Goal: Task Accomplishment & Management: Use online tool/utility

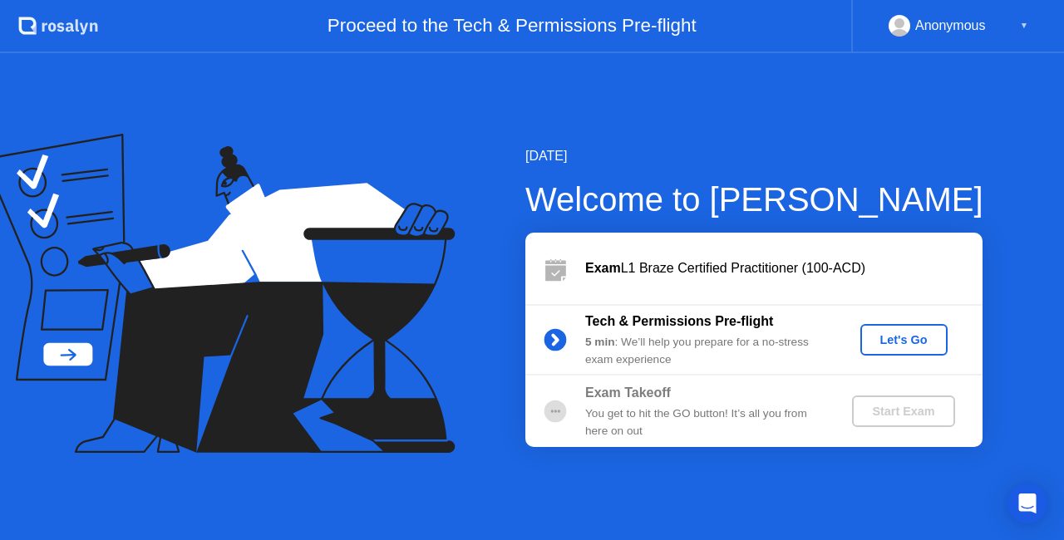
click at [901, 336] on div "Let's Go" at bounding box center [904, 339] width 74 height 13
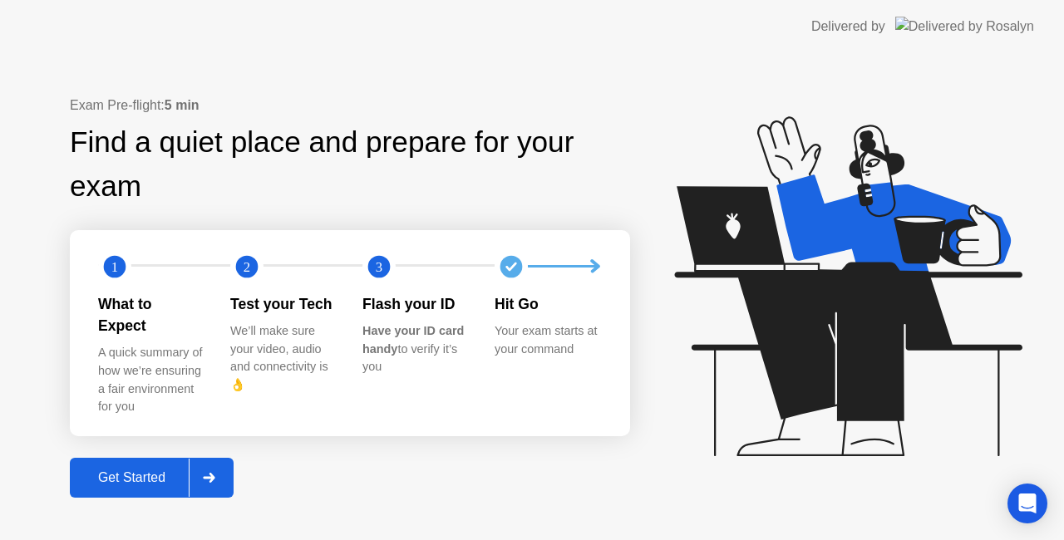
click at [164, 471] on div "Get Started" at bounding box center [132, 478] width 114 height 15
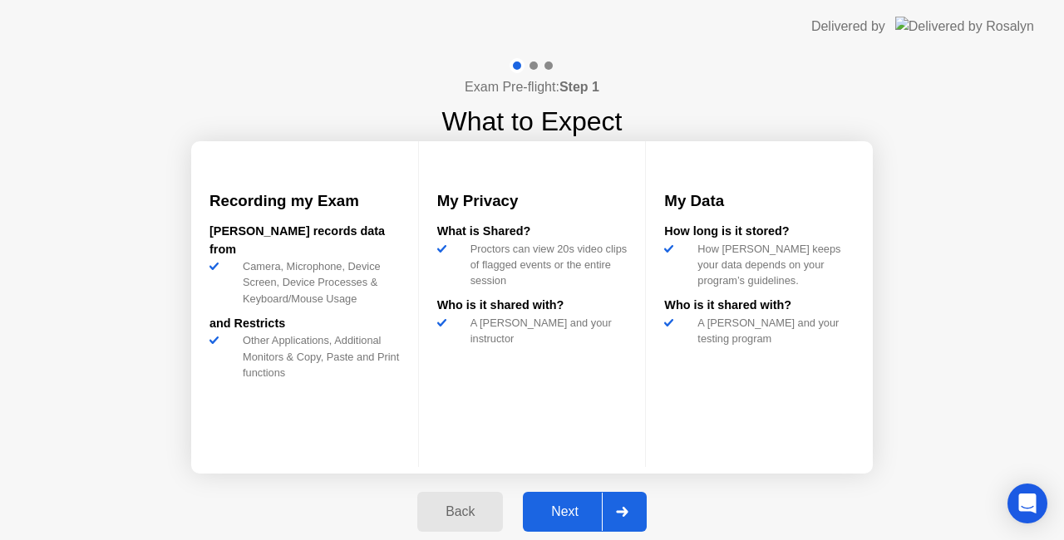
click at [563, 518] on div "Next" at bounding box center [565, 512] width 74 height 15
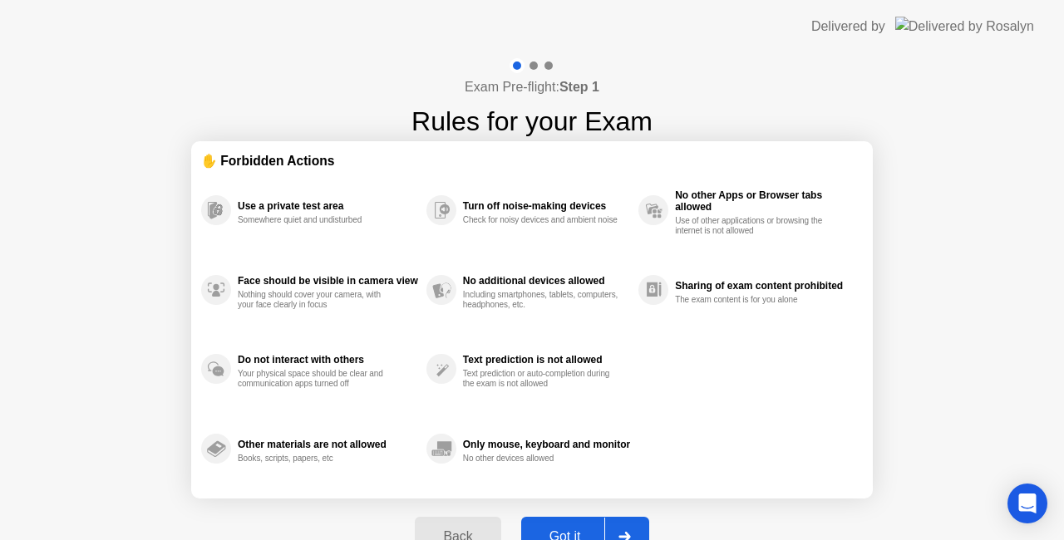
click at [570, 530] on div "Got it" at bounding box center [565, 537] width 78 height 15
select select "**********"
select select "*******"
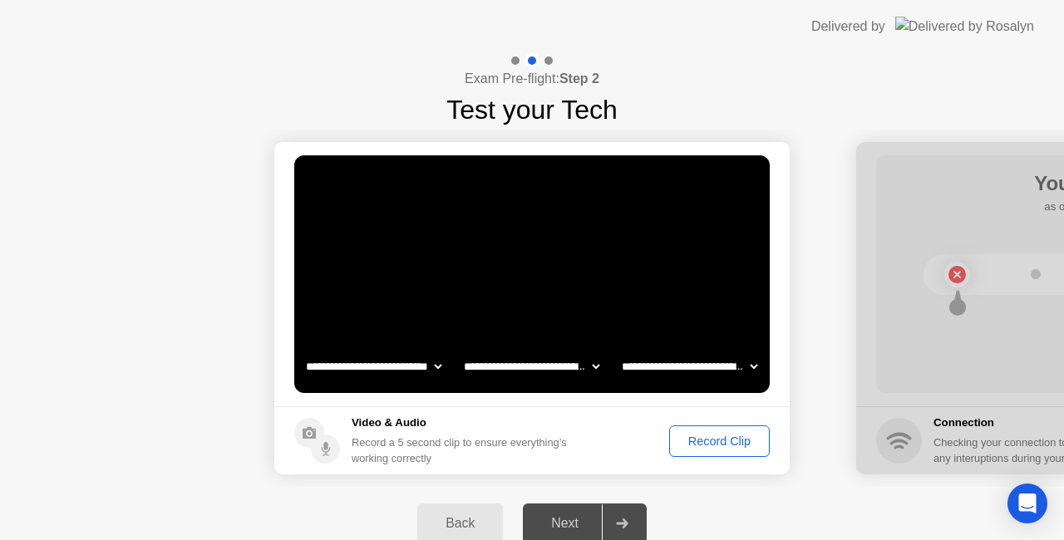
click at [723, 448] on div "Record Clip" at bounding box center [719, 441] width 89 height 13
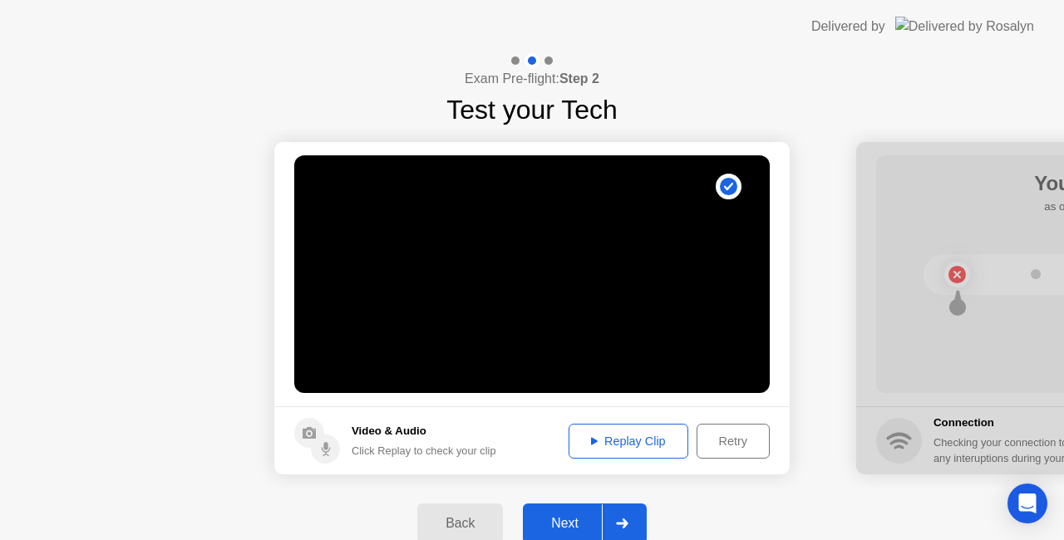
click at [647, 451] on button "Replay Clip" at bounding box center [629, 441] width 120 height 35
click at [555, 531] on div "Next" at bounding box center [565, 523] width 74 height 15
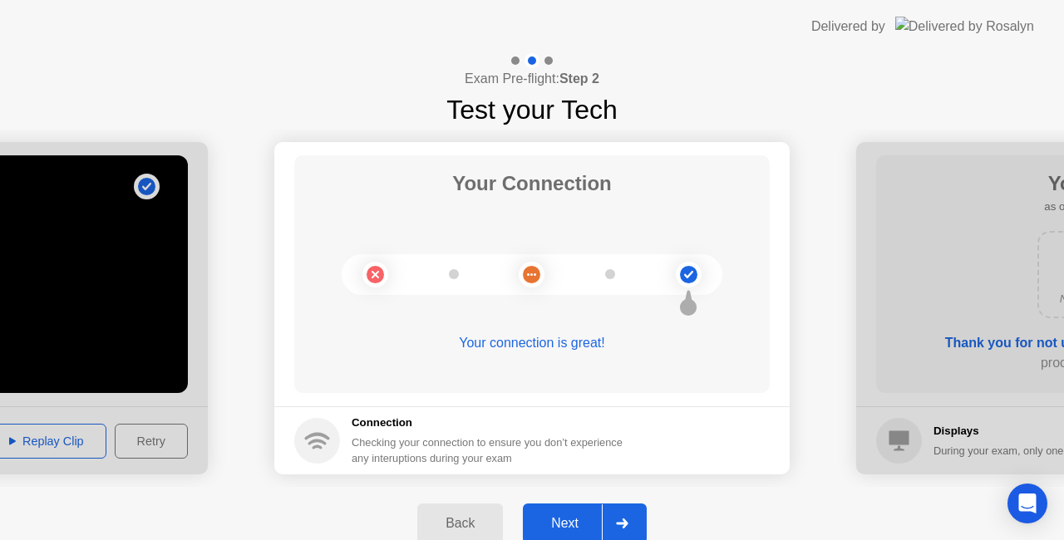
click at [572, 506] on button "Next" at bounding box center [585, 524] width 124 height 40
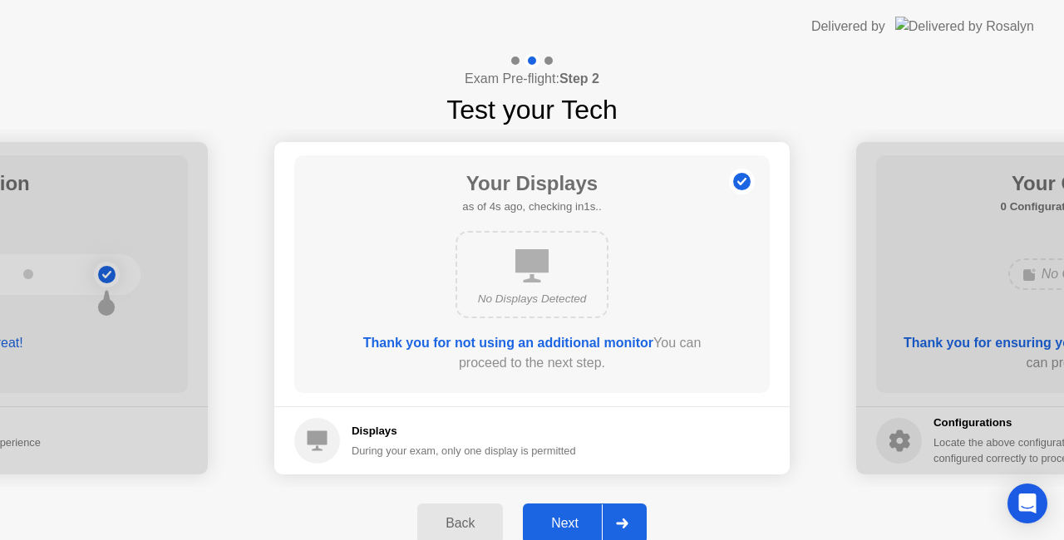
click at [572, 506] on button "Next" at bounding box center [585, 524] width 124 height 40
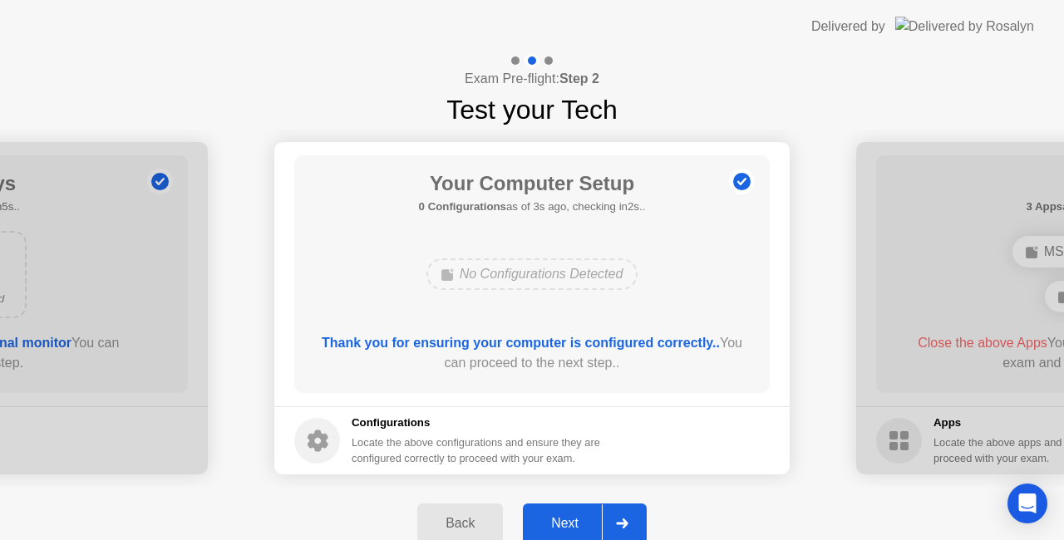
click at [572, 506] on button "Next" at bounding box center [585, 524] width 124 height 40
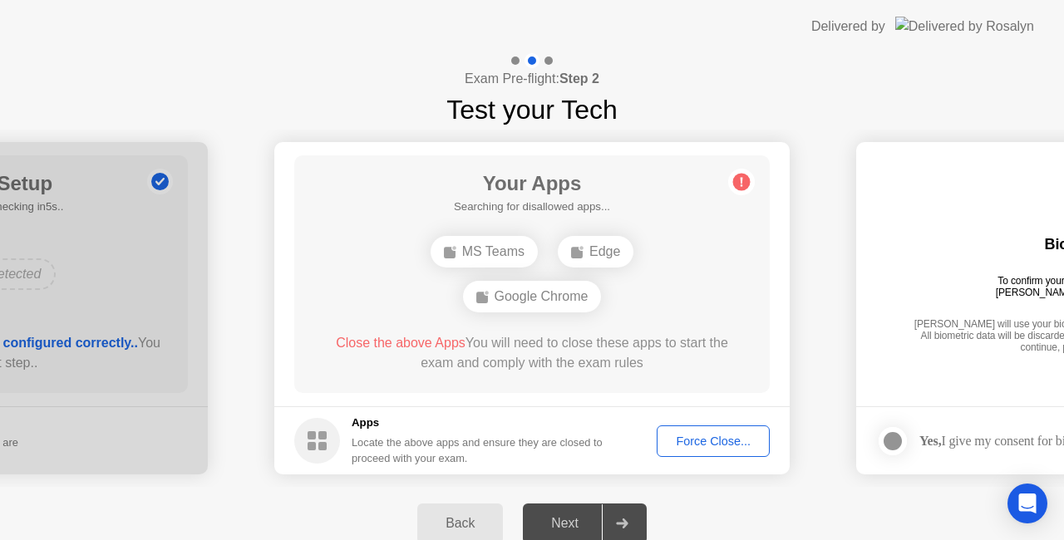
click at [577, 517] on div "Next" at bounding box center [565, 523] width 74 height 15
click at [730, 435] on div "Force Close..." at bounding box center [713, 441] width 101 height 13
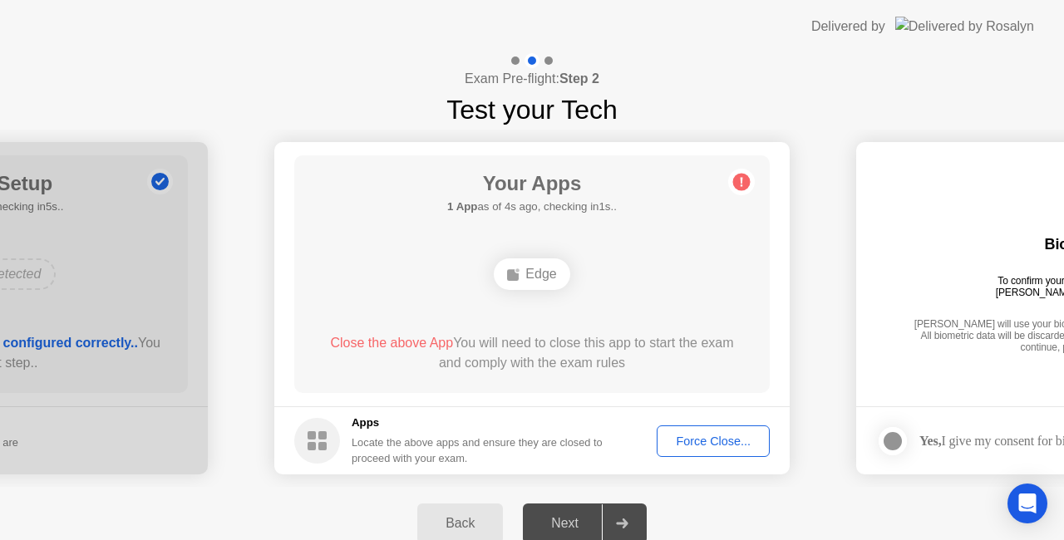
click at [703, 438] on div "Force Close..." at bounding box center [713, 441] width 101 height 13
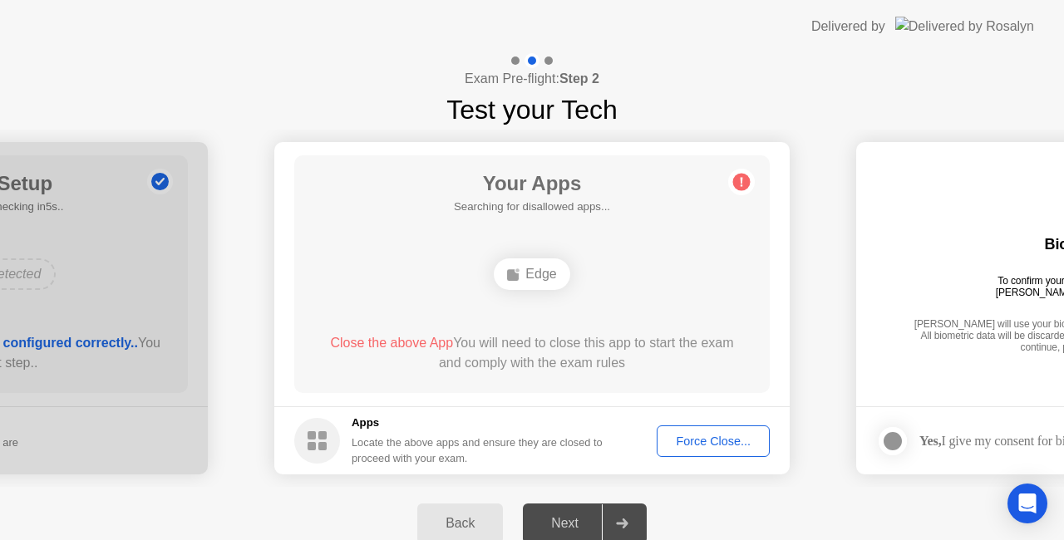
click at [758, 501] on div "Back Next" at bounding box center [532, 523] width 1064 height 73
click at [689, 487] on div "Back Next" at bounding box center [532, 523] width 1064 height 73
click at [728, 103] on div "Exam Pre-flight: Step 2 Test your Tech" at bounding box center [532, 91] width 1064 height 76
click at [717, 426] on button "Force Close..." at bounding box center [713, 442] width 113 height 32
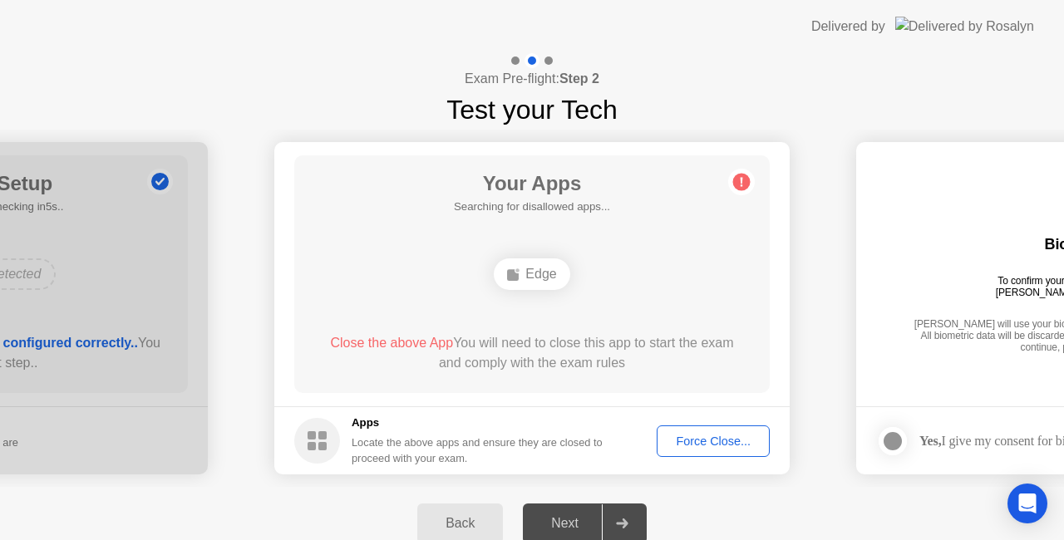
click at [697, 441] on div "Force Close..." at bounding box center [713, 441] width 101 height 13
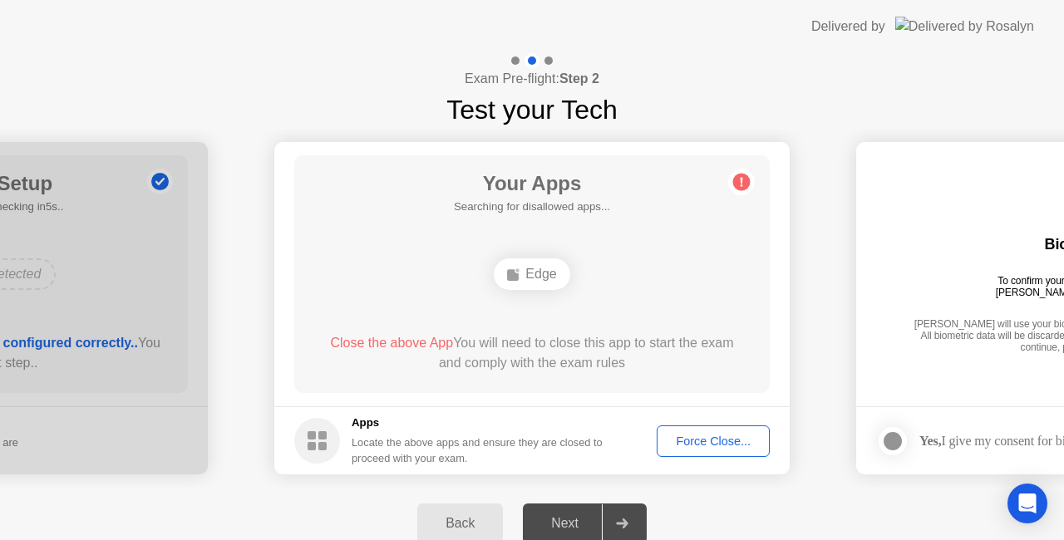
click at [743, 175] on circle at bounding box center [741, 182] width 17 height 17
click at [1020, 492] on div "Open Intercom Messenger" at bounding box center [1028, 504] width 44 height 44
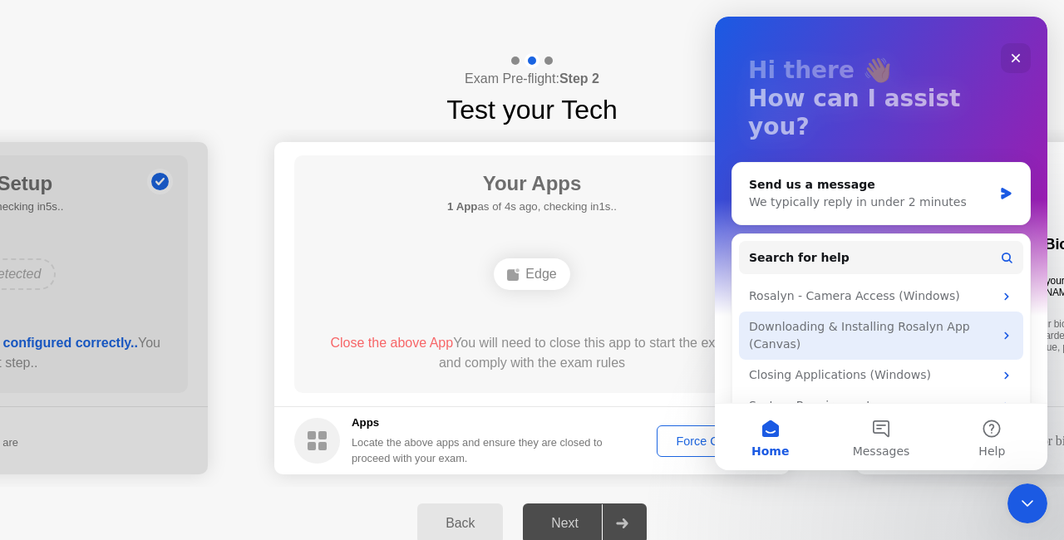
scroll to position [82, 0]
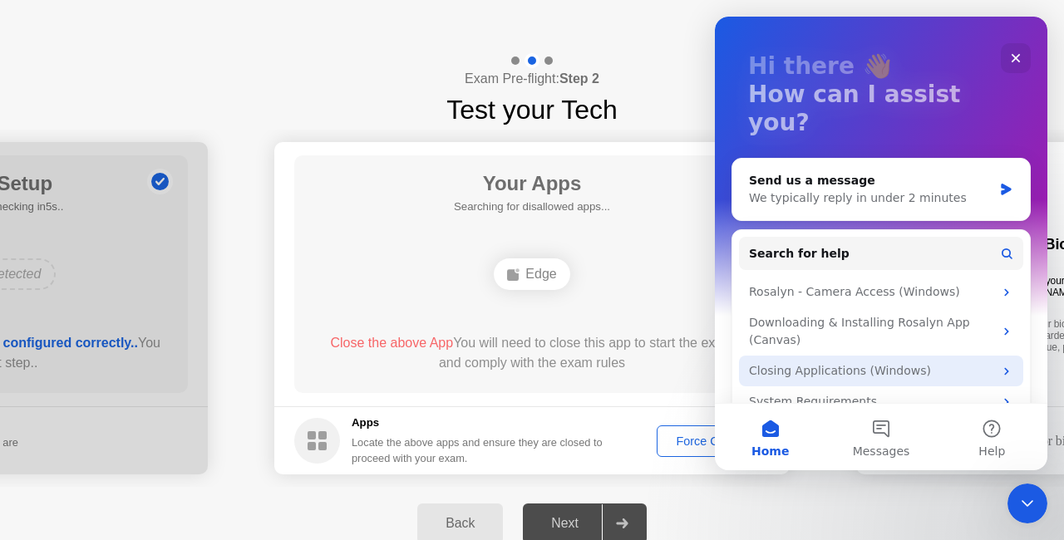
click at [896, 363] on div "Closing Applications (Windows)" at bounding box center [871, 371] width 244 height 17
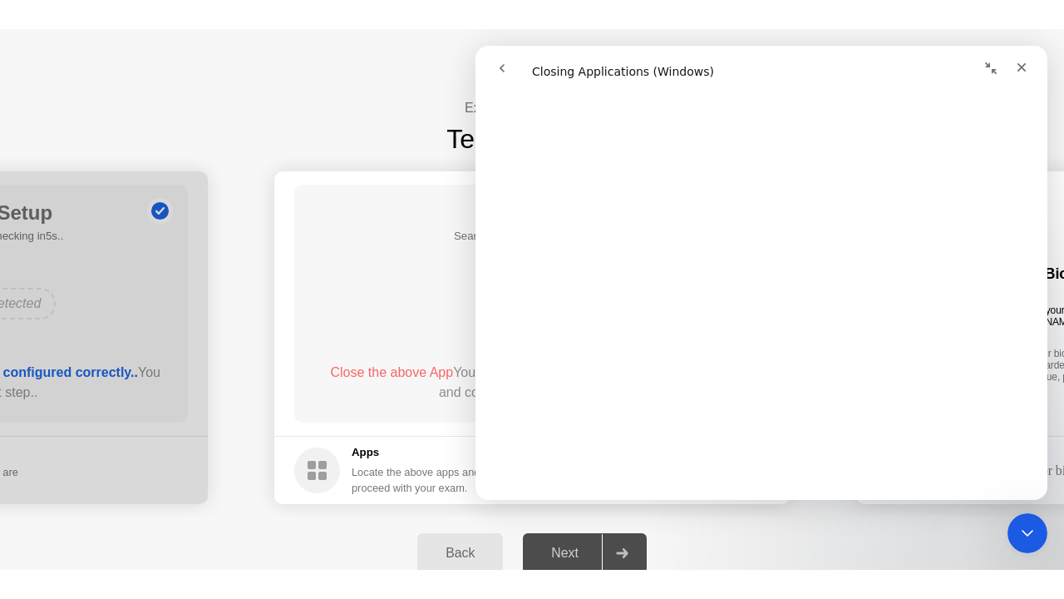
scroll to position [1382, 0]
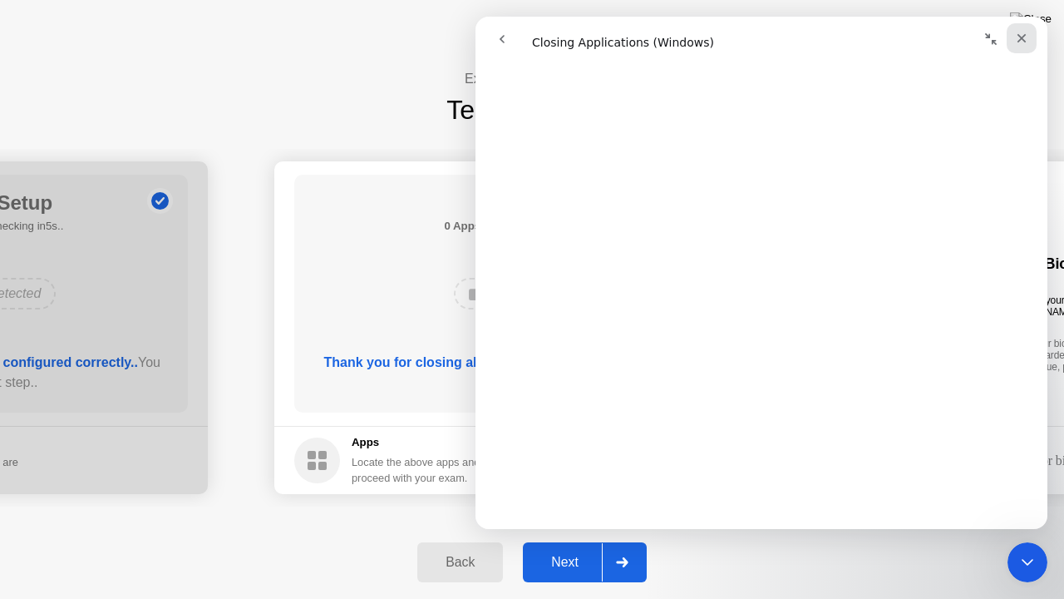
click at [1031, 42] on div "Close" at bounding box center [1022, 38] width 30 height 30
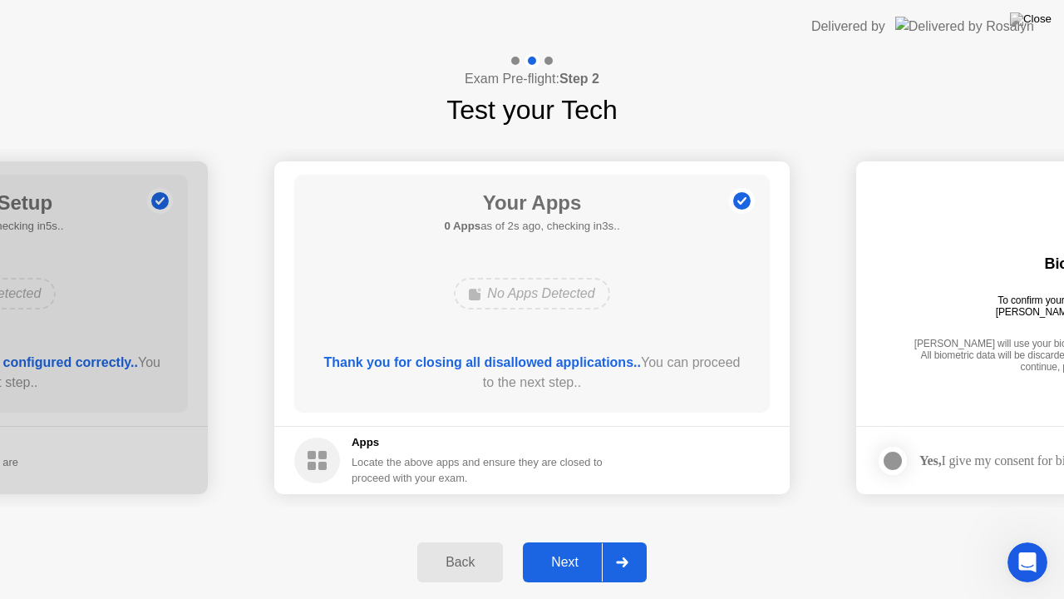
scroll to position [0, 0]
click at [567, 540] on div "Next" at bounding box center [565, 562] width 74 height 15
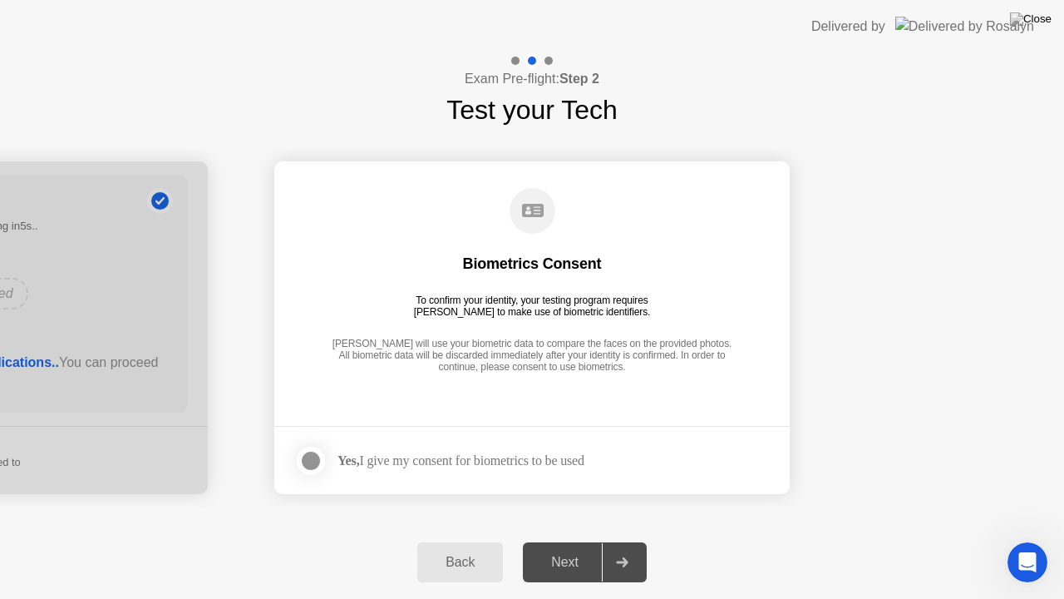
click at [575, 540] on div "Next" at bounding box center [565, 562] width 74 height 15
click at [407, 466] on div "Yes, I give my consent for biometrics to be used" at bounding box center [461, 460] width 247 height 16
click at [312, 462] on div at bounding box center [311, 461] width 20 height 20
click at [562, 540] on div "Next" at bounding box center [565, 562] width 74 height 15
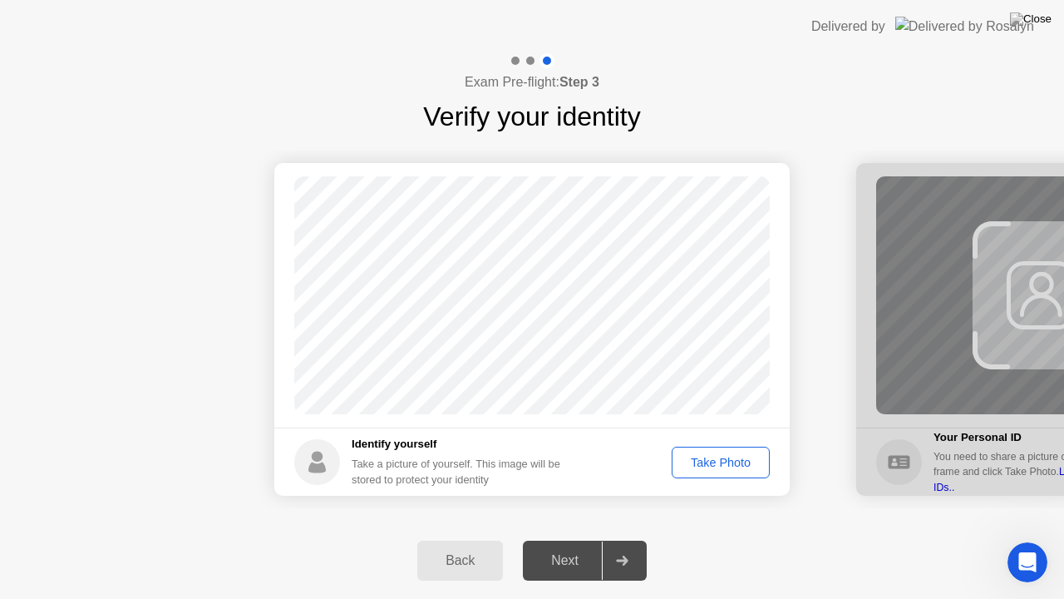
click at [728, 461] on div "Take Photo" at bounding box center [721, 462] width 86 height 13
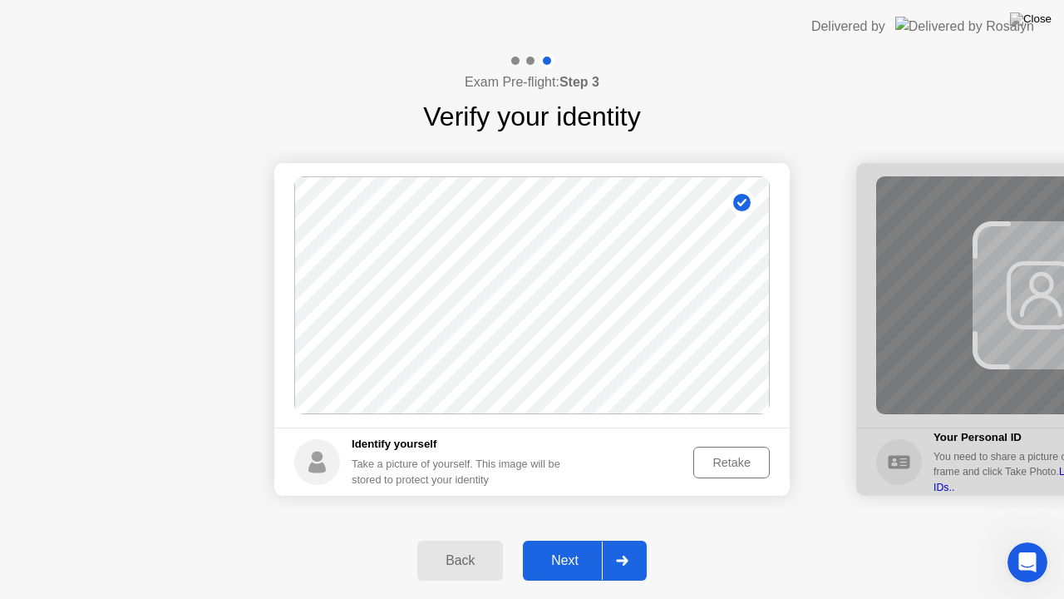
click at [570, 540] on div "Next" at bounding box center [565, 560] width 74 height 15
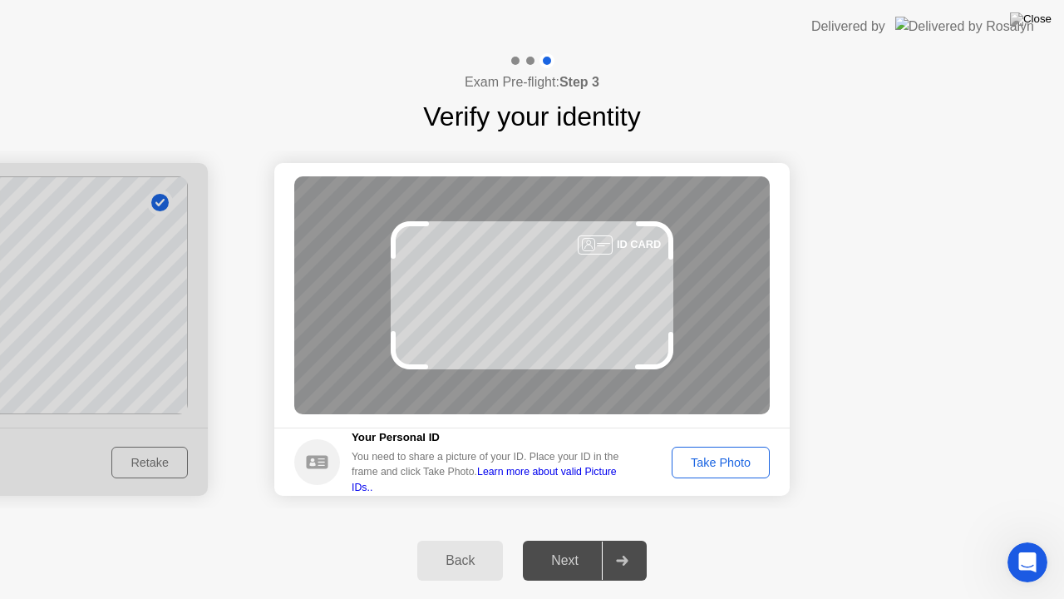
click at [748, 464] on div "Take Photo" at bounding box center [721, 462] width 86 height 13
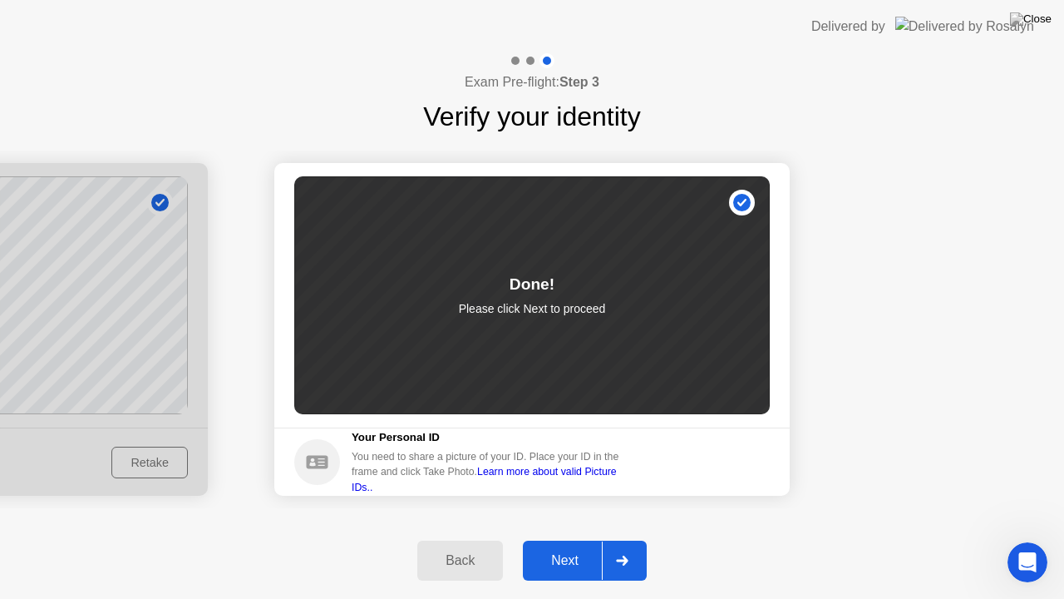
click at [557, 540] on div "Next" at bounding box center [565, 560] width 74 height 15
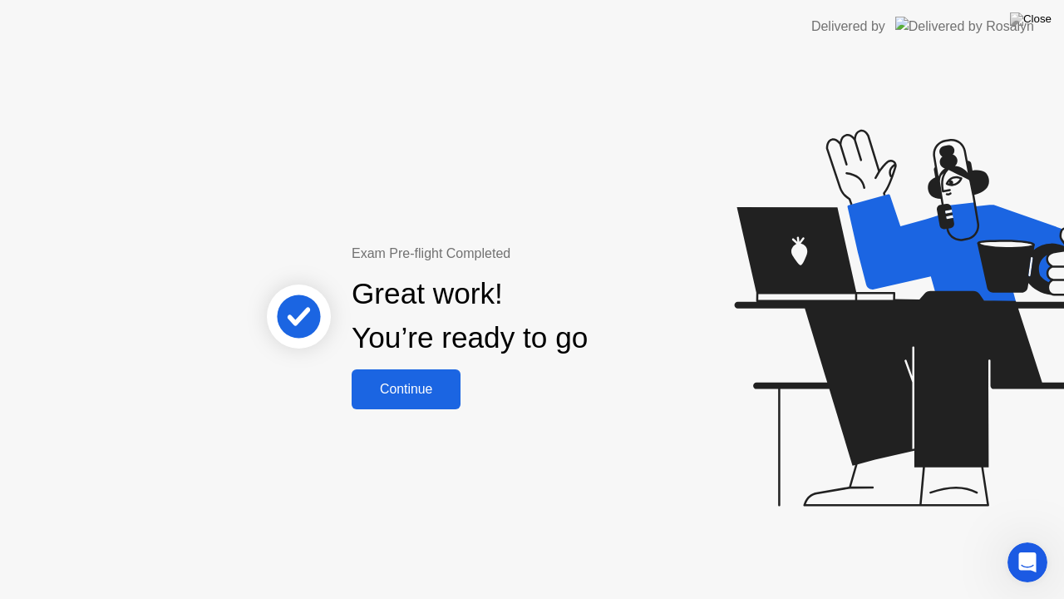
click at [425, 382] on div "Continue" at bounding box center [406, 389] width 99 height 15
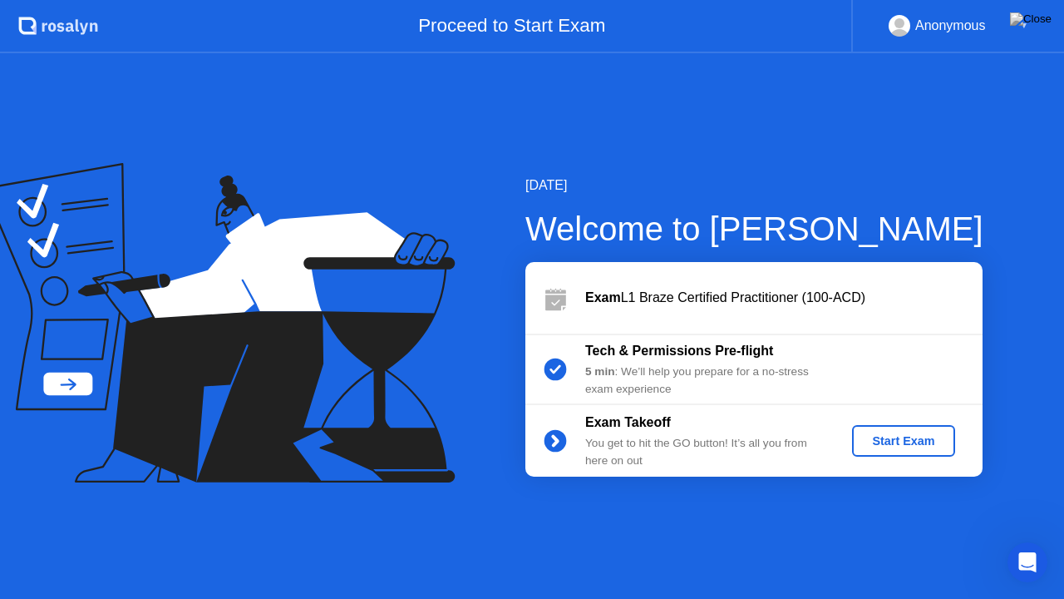
click at [902, 441] on div "Start Exam" at bounding box center [903, 440] width 89 height 13
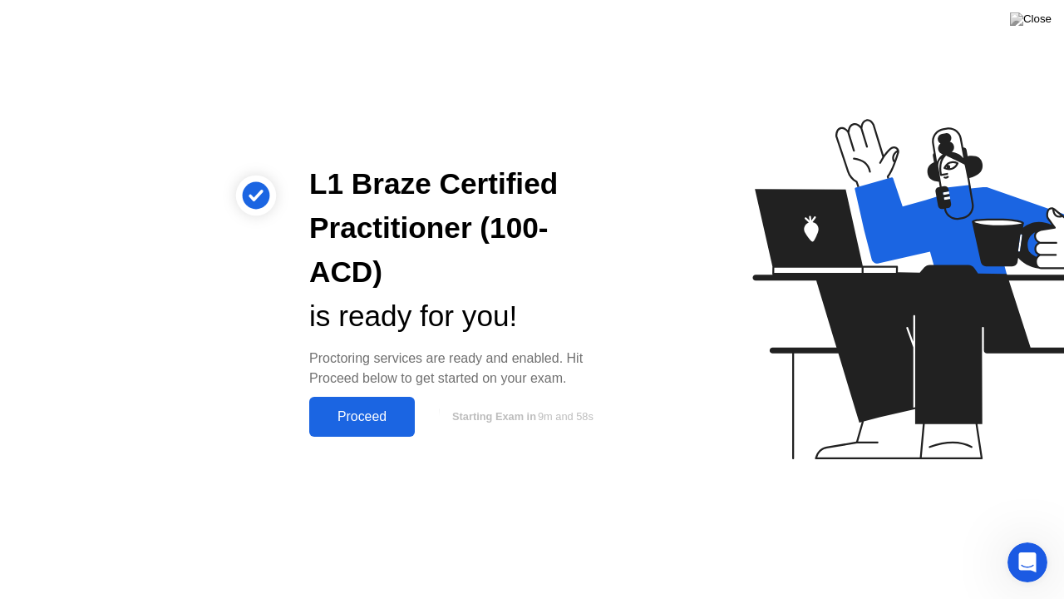
click at [382, 422] on div "Proceed" at bounding box center [362, 416] width 96 height 15
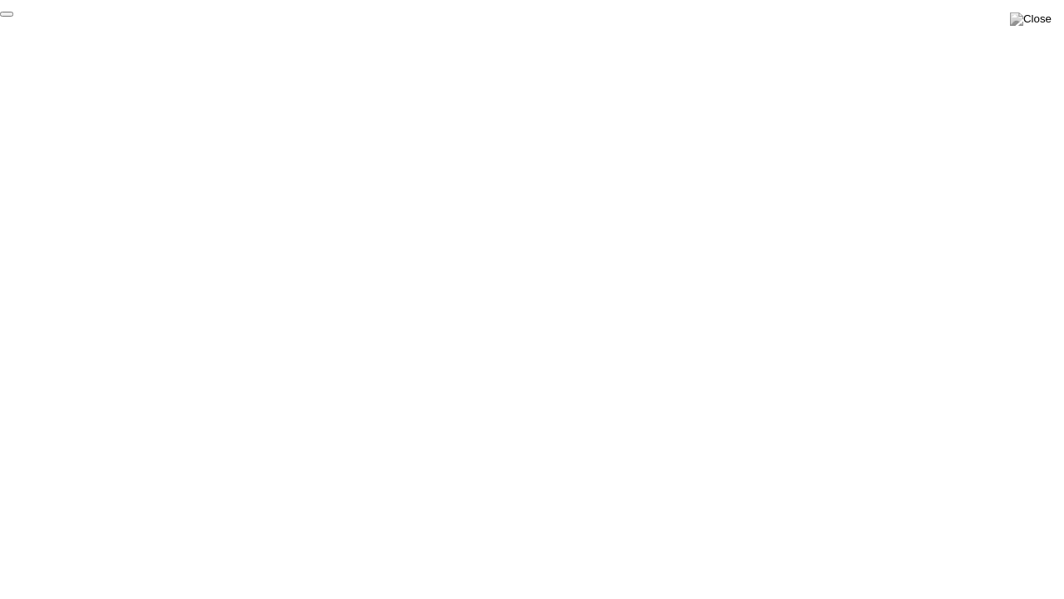
click div "End Proctoring Session"
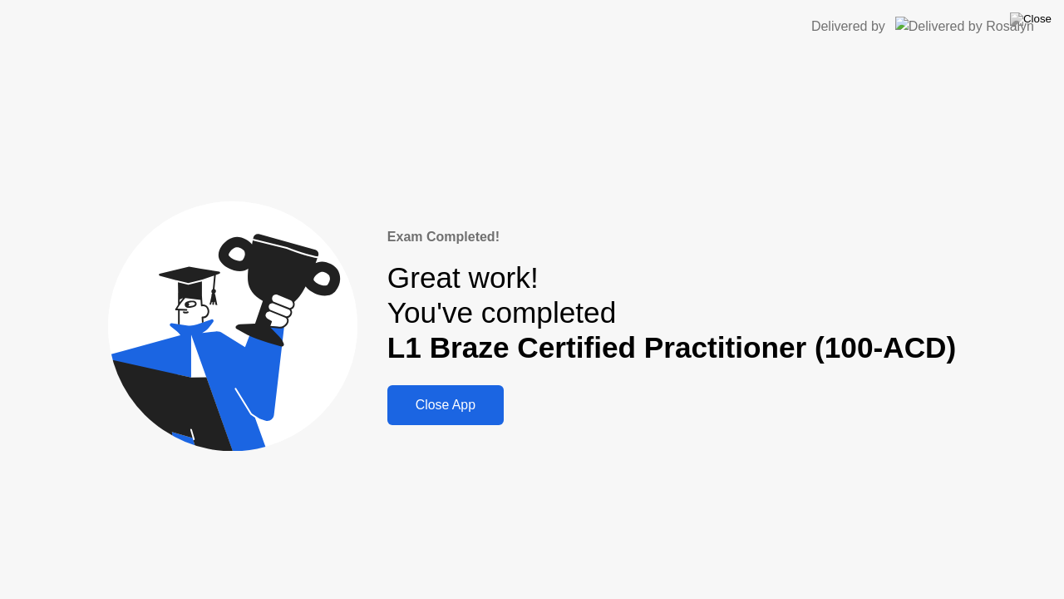
click at [471, 399] on div "Close App" at bounding box center [445, 404] width 106 height 15
